Goal: Task Accomplishment & Management: Manage account settings

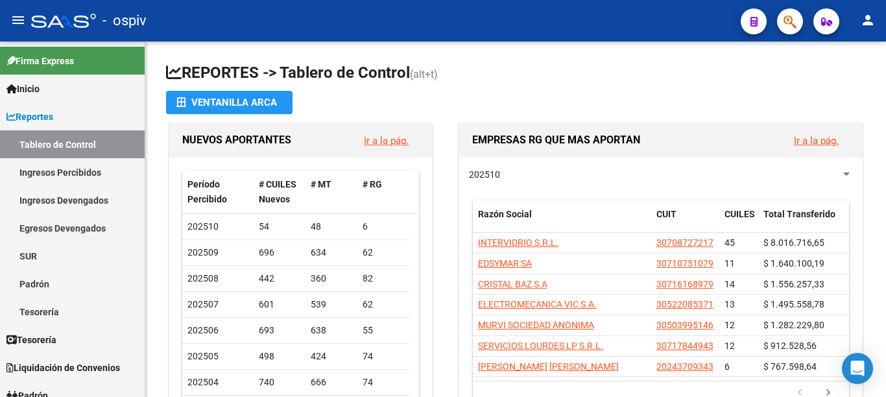
click at [779, 20] on button "button" at bounding box center [790, 21] width 26 height 26
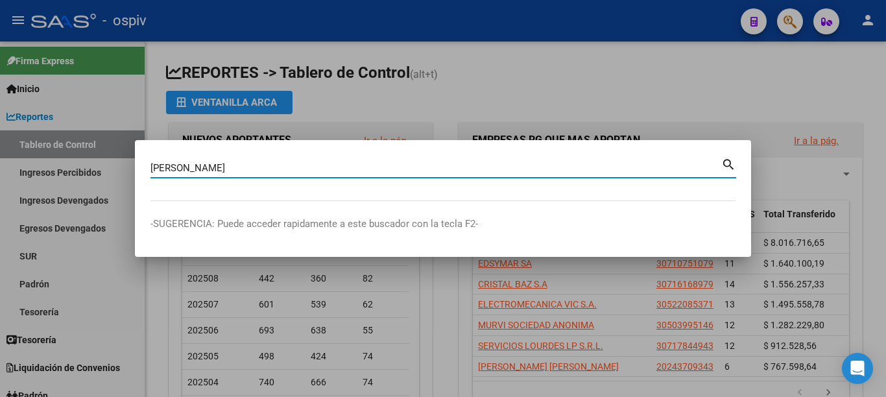
type input "[PERSON_NAME]"
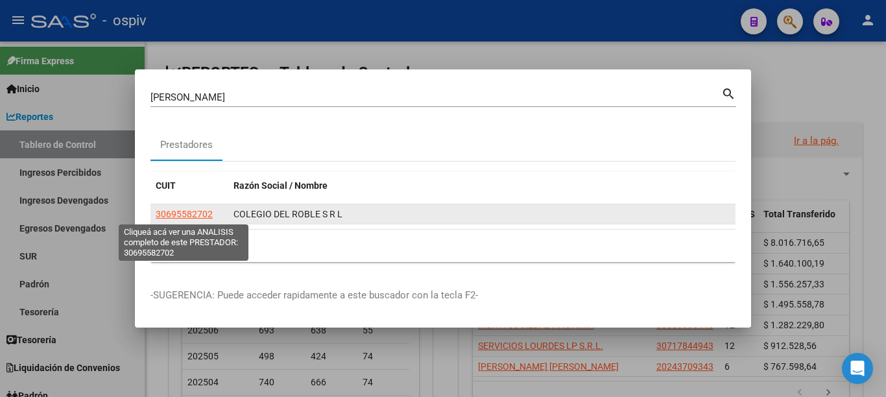
click at [207, 210] on span "30695582702" at bounding box center [184, 214] width 57 height 10
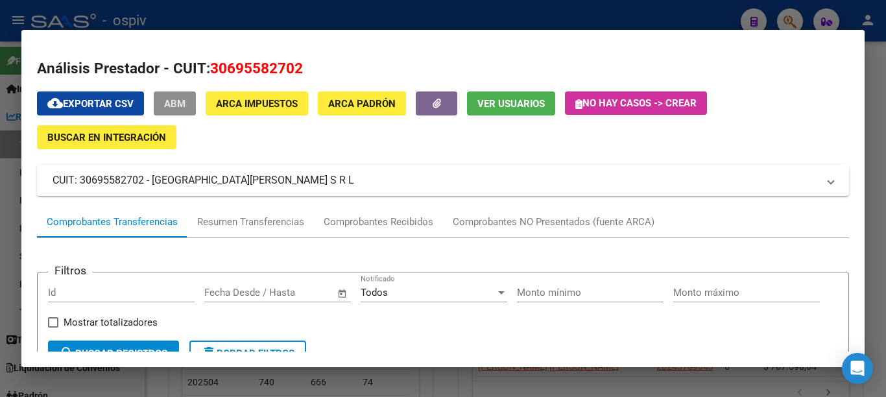
click at [193, 99] on button "ABM" at bounding box center [175, 103] width 42 height 24
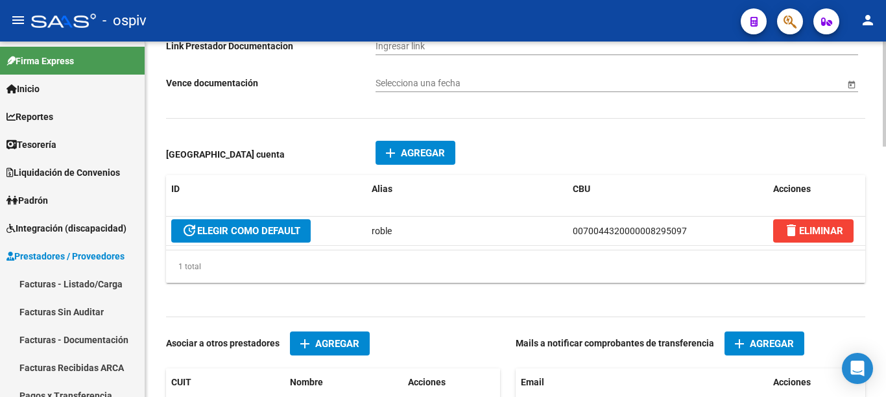
scroll to position [778, 0]
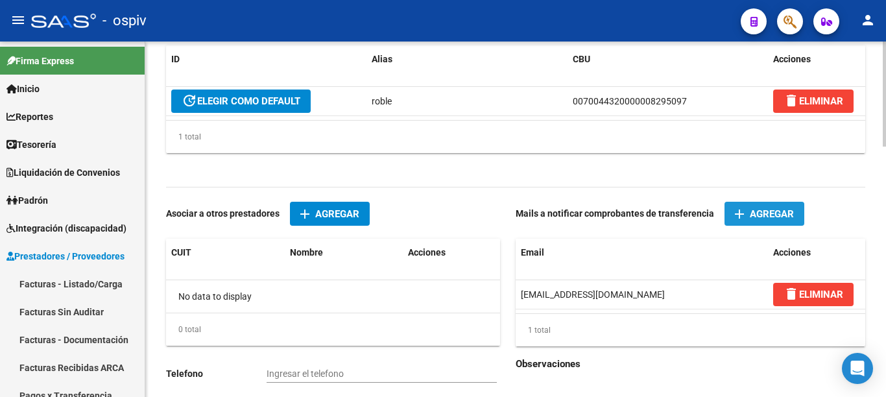
click at [767, 220] on span "Agregar" at bounding box center [772, 214] width 44 height 12
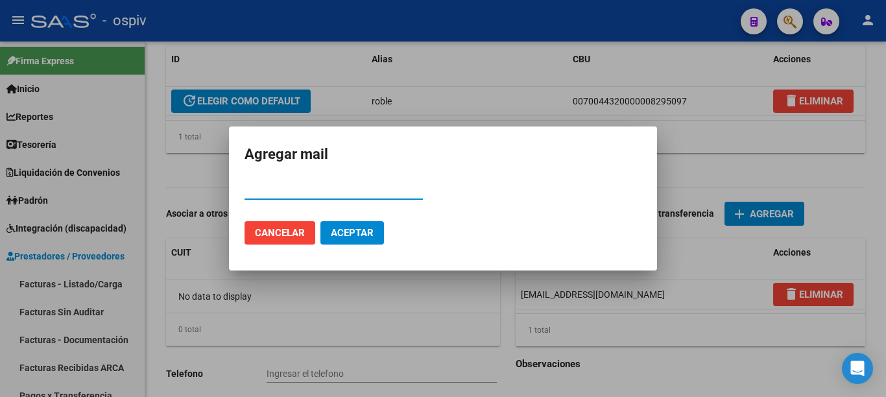
type input "30695582702"
drag, startPoint x: 303, startPoint y: 187, endPoint x: 225, endPoint y: 178, distance: 79.0
click at [225, 178] on div "Agregar mail 30695582702 Email Cancelar Aceptar" at bounding box center [443, 198] width 886 height 397
paste input "[EMAIL_ADDRESS][DOMAIN_NAME]"
type input "[EMAIL_ADDRESS][DOMAIN_NAME]"
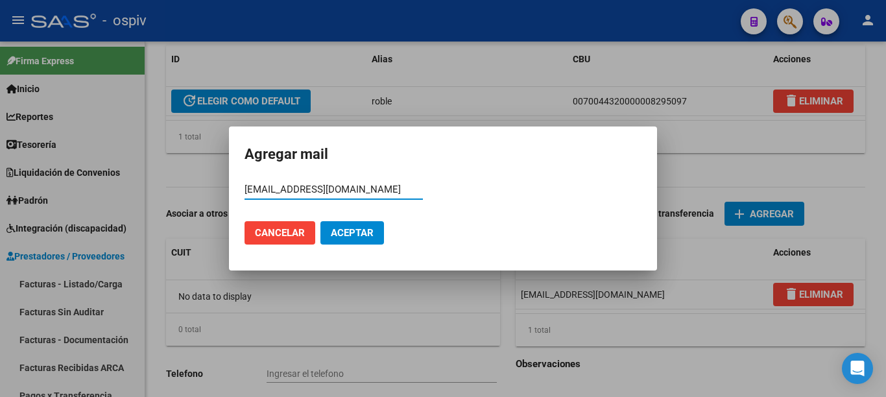
click at [350, 231] on span "Aceptar" at bounding box center [352, 233] width 43 height 12
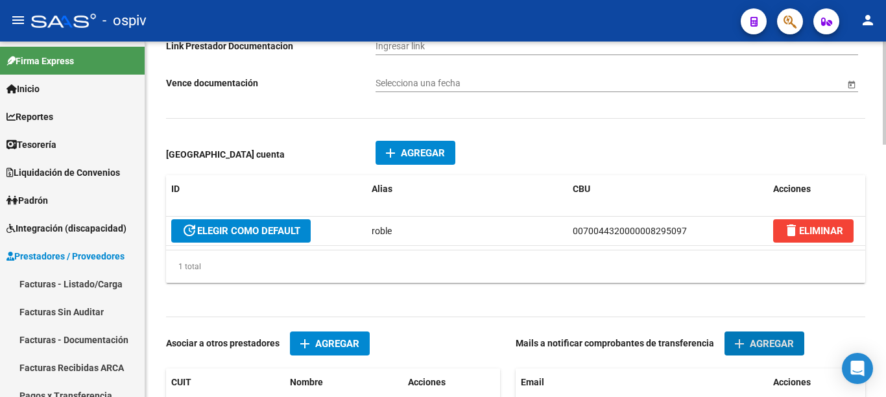
scroll to position [873, 0]
